Goal: Information Seeking & Learning: Learn about a topic

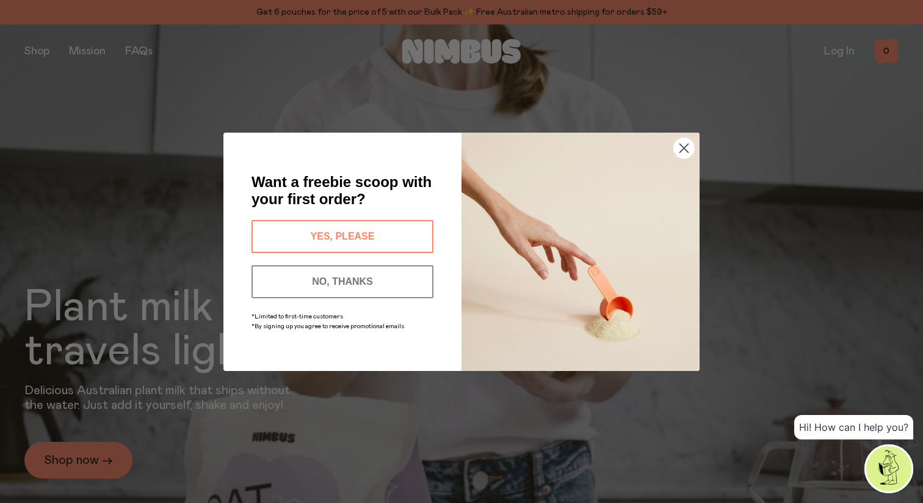
click at [319, 231] on button "YES, PLEASE" at bounding box center [343, 236] width 182 height 33
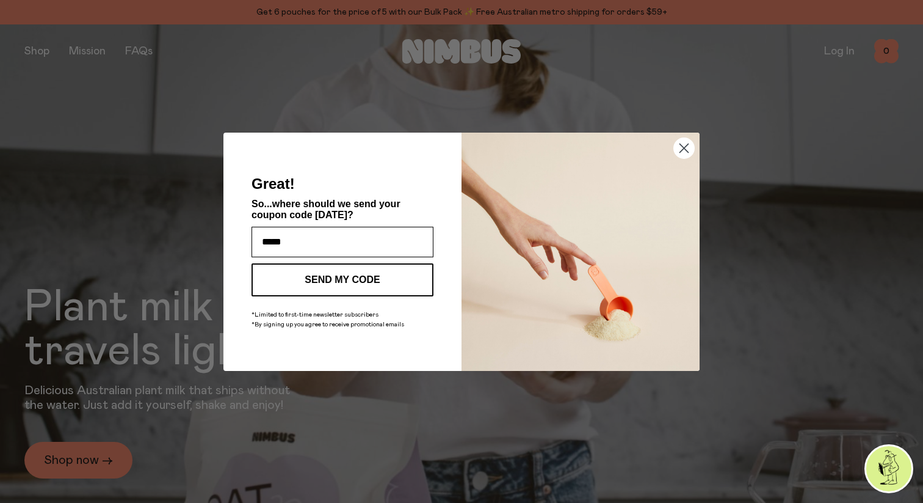
type input "**********"
click at [360, 281] on button "SEND MY CODE" at bounding box center [343, 279] width 182 height 33
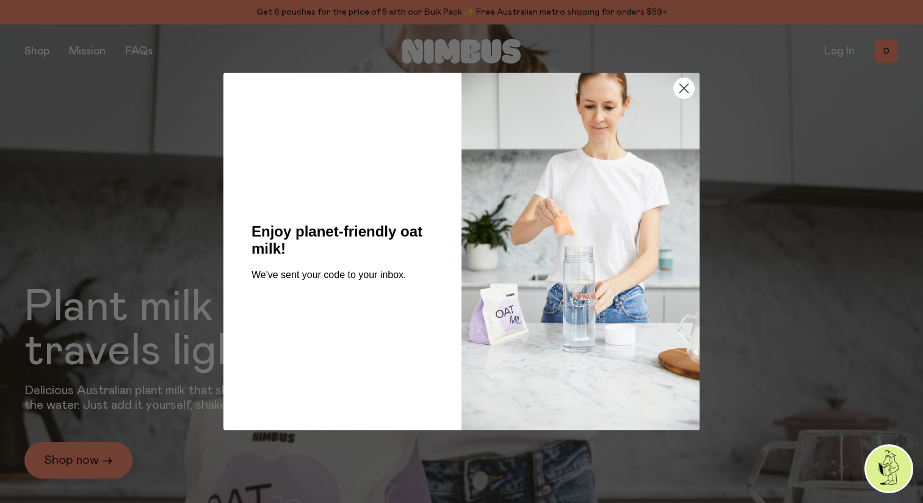
click at [688, 90] on circle "Close dialog" at bounding box center [684, 88] width 20 height 20
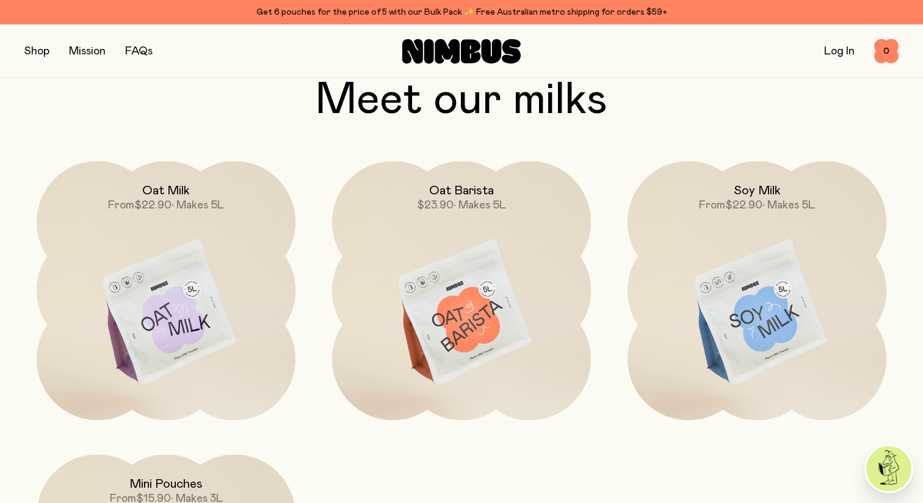
scroll to position [1021, 0]
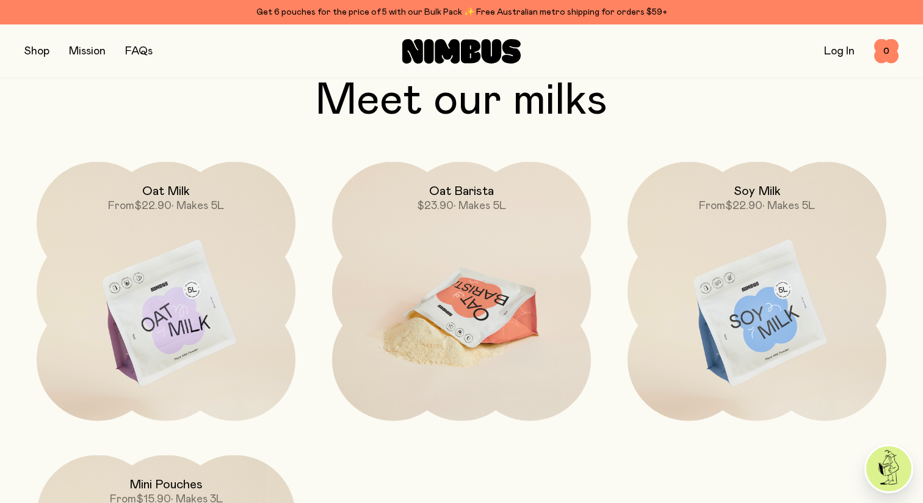
click at [502, 297] on img at bounding box center [461, 314] width 259 height 304
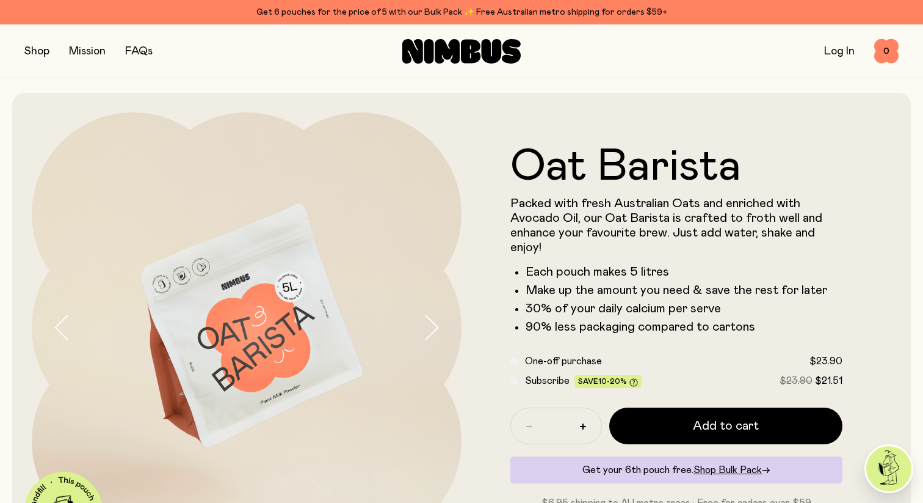
click at [79, 51] on link "Mission" at bounding box center [87, 51] width 37 height 11
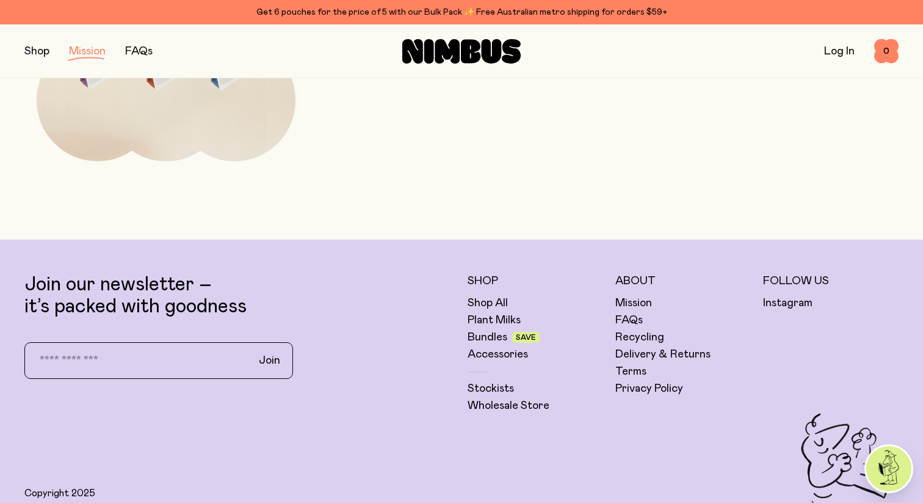
scroll to position [2326, 0]
click at [625, 321] on link "FAQs" at bounding box center [628, 319] width 27 height 15
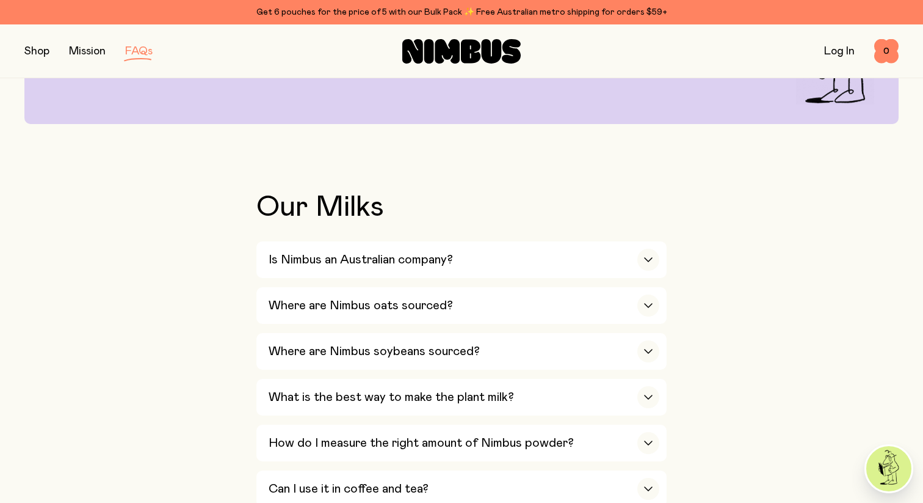
scroll to position [174, 0]
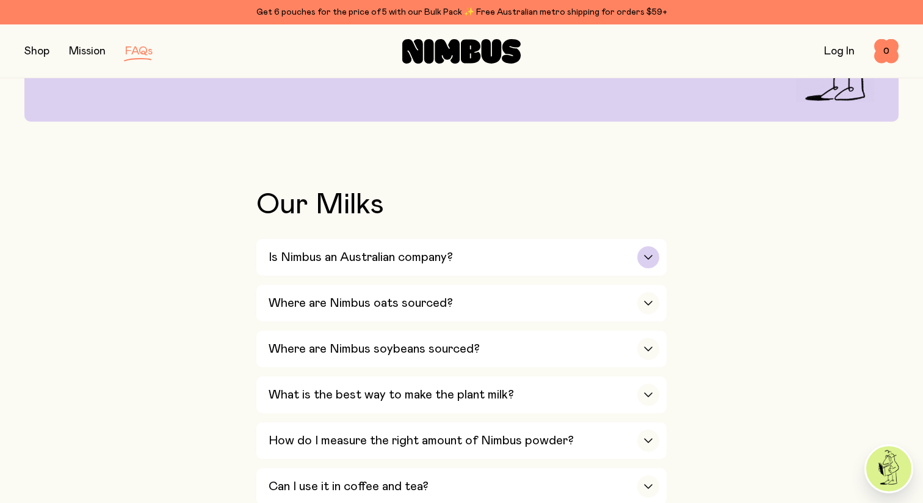
click at [650, 258] on icon "button" at bounding box center [649, 257] width 10 height 5
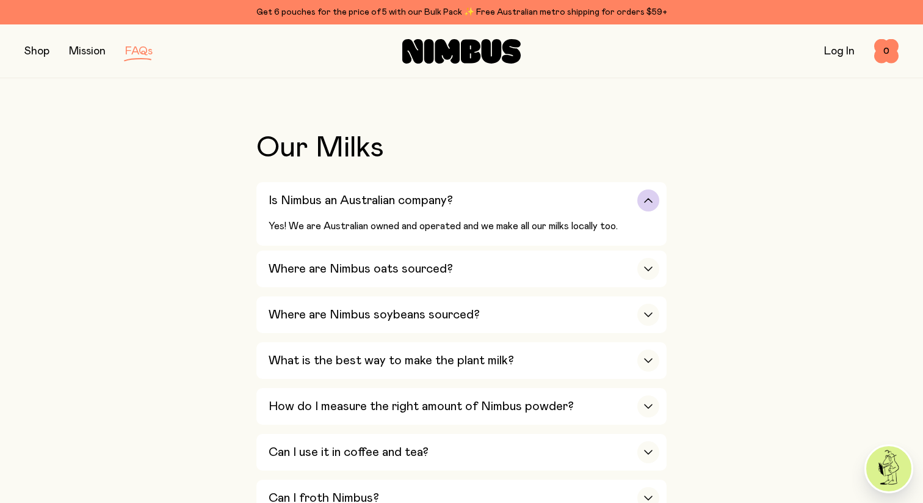
scroll to position [233, 0]
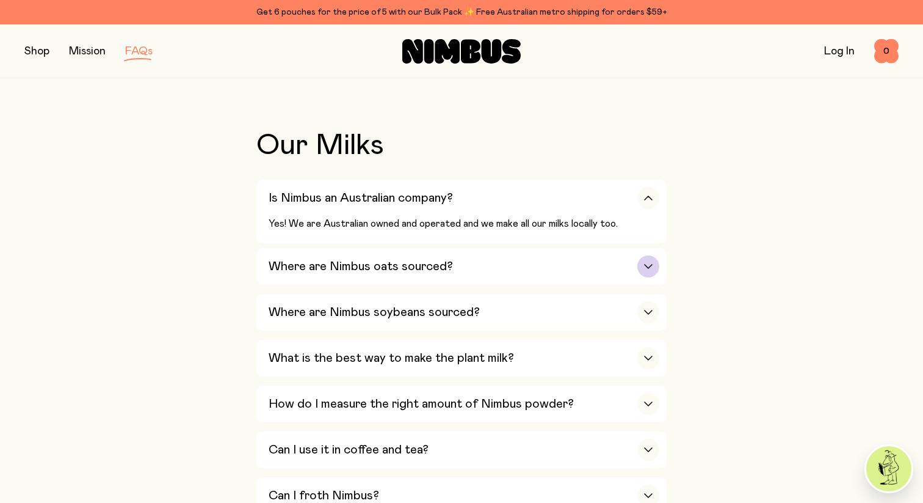
click at [651, 258] on div "button" at bounding box center [648, 266] width 22 height 22
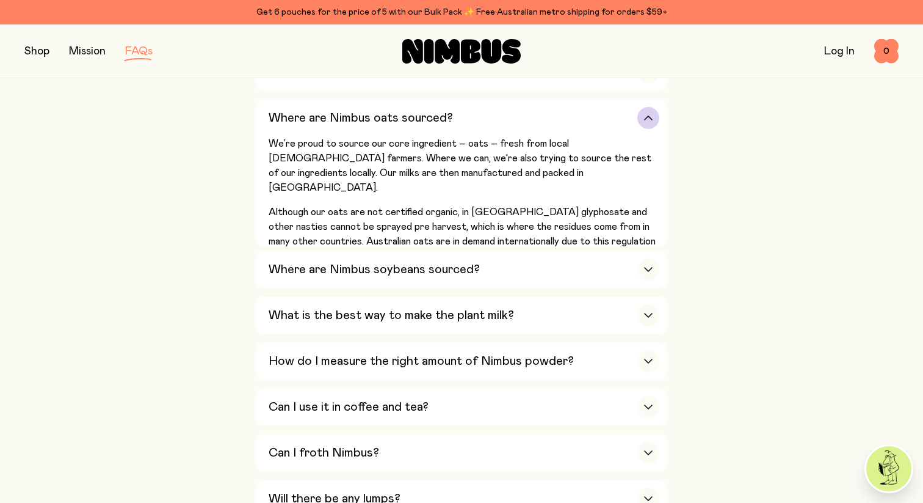
scroll to position [360, 0]
click at [651, 258] on div "button" at bounding box center [648, 269] width 22 height 22
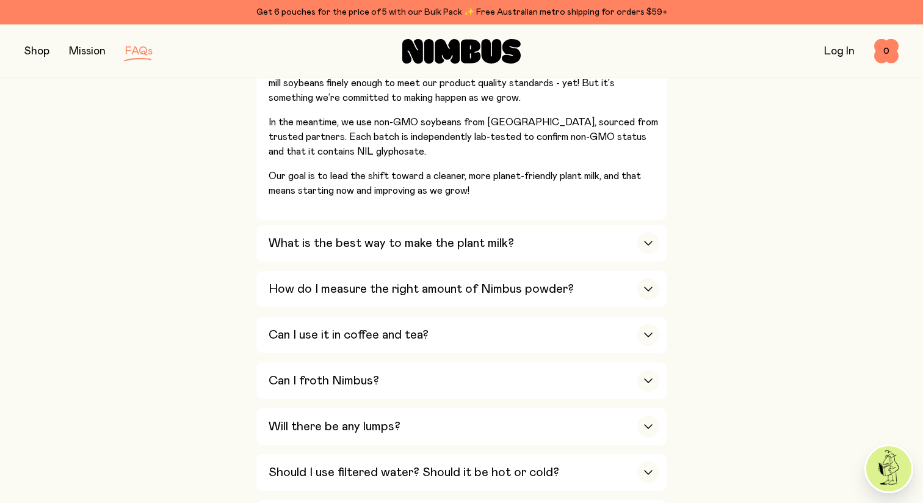
scroll to position [498, 0]
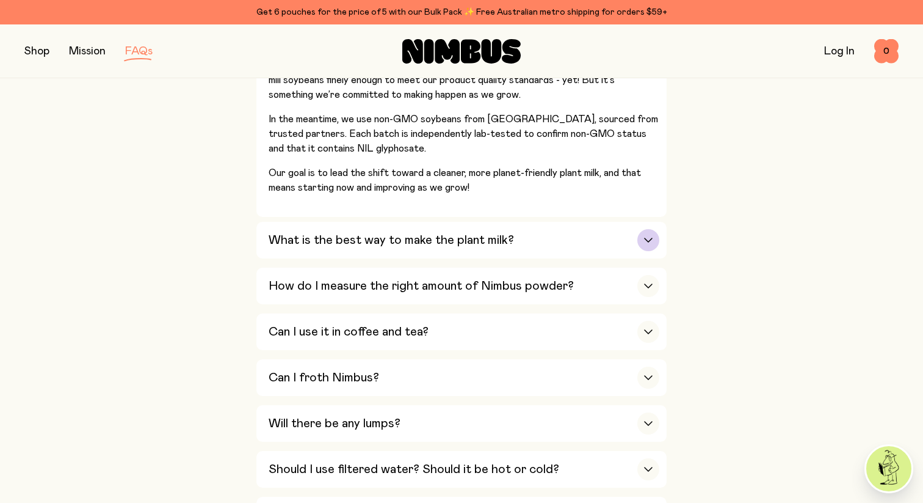
click at [650, 247] on div "button" at bounding box center [648, 240] width 22 height 22
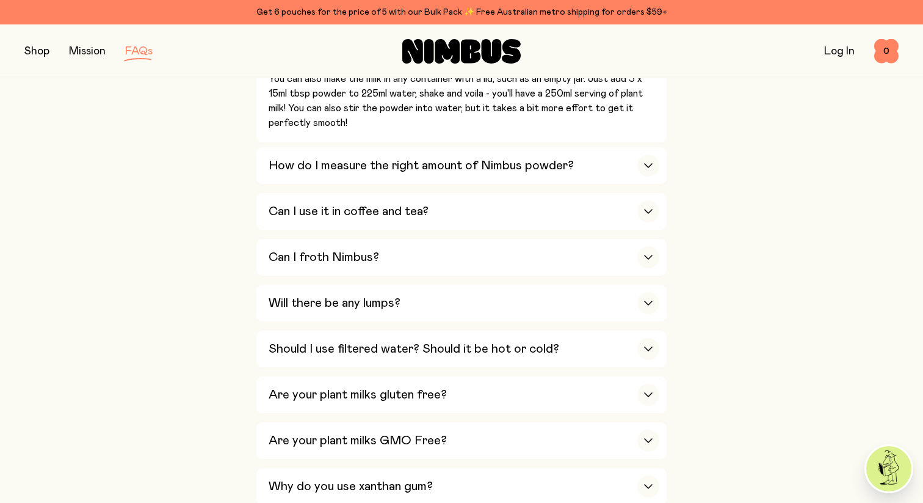
scroll to position [675, 0]
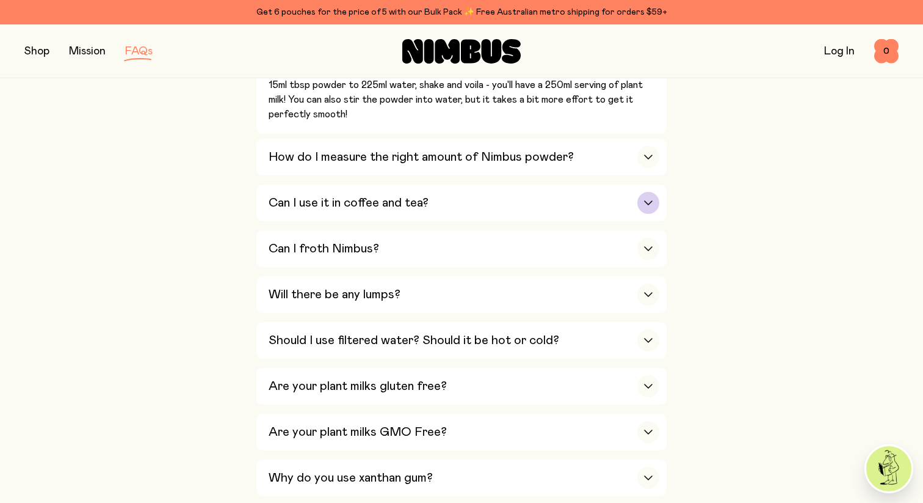
click at [649, 205] on icon "button" at bounding box center [648, 203] width 7 height 4
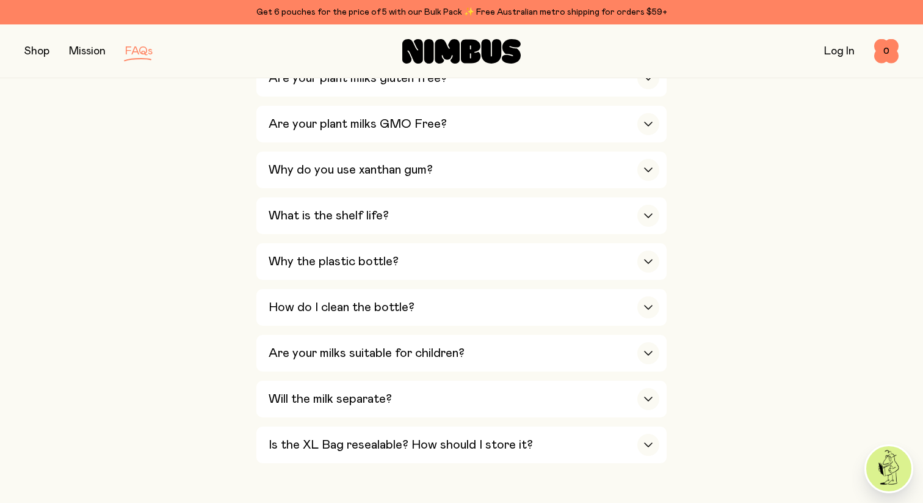
scroll to position [989, 0]
click at [646, 177] on div "button" at bounding box center [648, 169] width 22 height 22
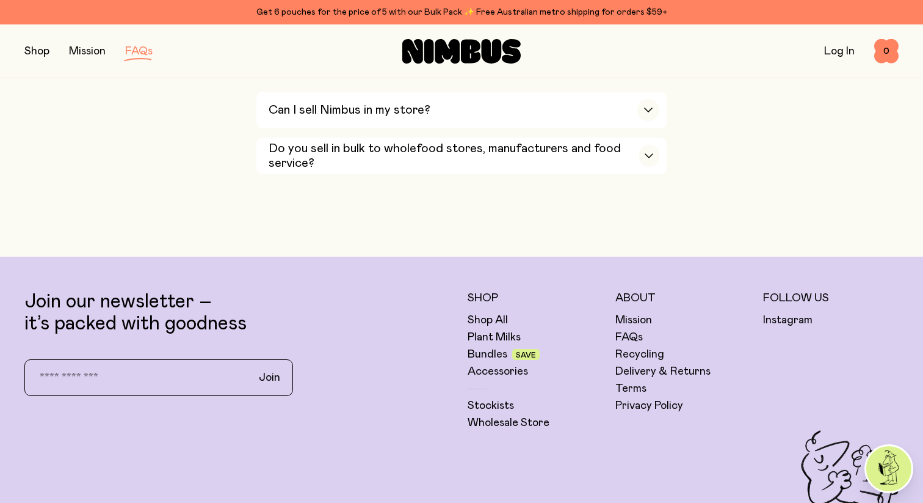
scroll to position [2361, 0]
